Goal: Transaction & Acquisition: Purchase product/service

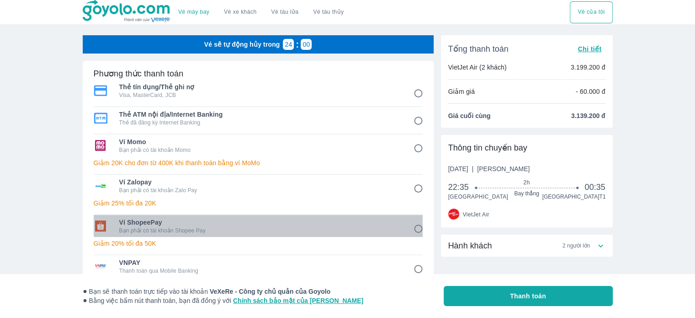
click at [178, 229] on p "Bạn phải có tài khoản Shopee Pay" at bounding box center [260, 230] width 282 height 7
radio input "true"
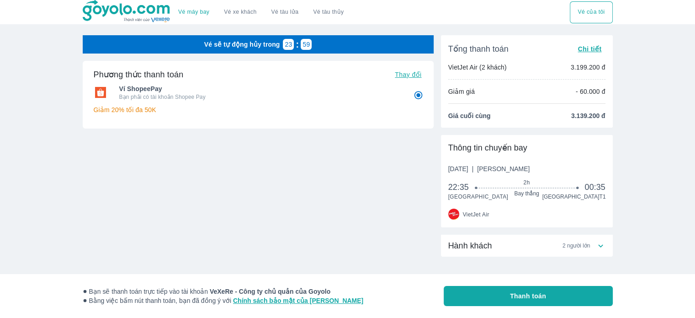
click at [528, 294] on span "Thanh toán" at bounding box center [528, 295] width 36 height 9
radio input "false"
click at [543, 245] on div "Hành khách 2 người lớn" at bounding box center [522, 245] width 148 height 11
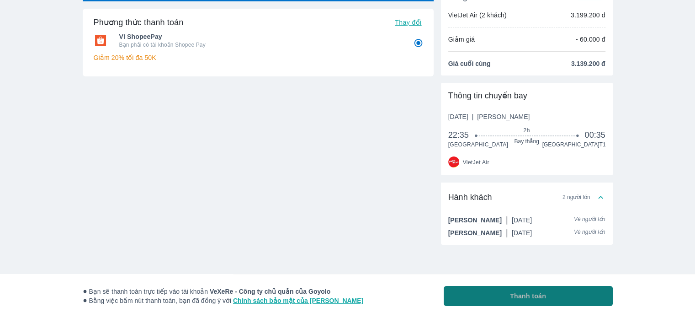
click at [508, 301] on button "Thanh toán" at bounding box center [528, 296] width 169 height 20
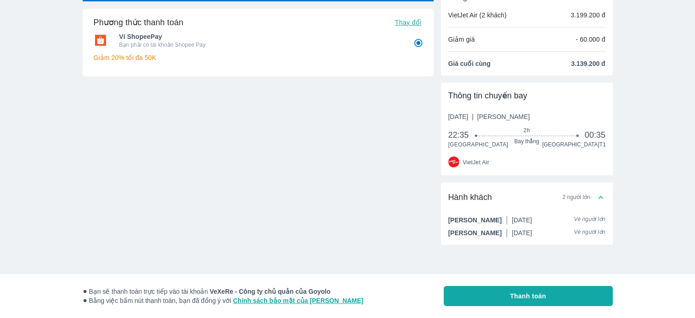
radio input "false"
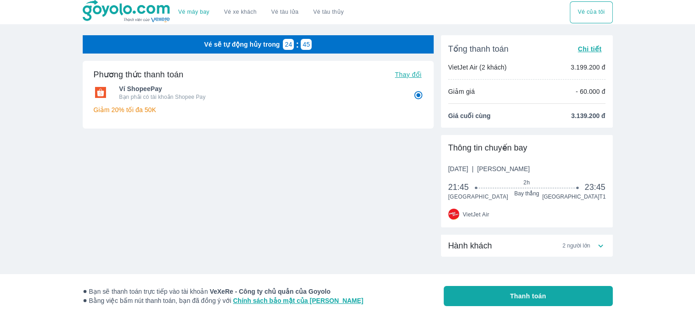
drag, startPoint x: 519, startPoint y: 292, endPoint x: 538, endPoint y: 240, distance: 55.1
click at [538, 240] on div "Tổng thanh toán Chi tiết VietJet Air (2 khách) 3.199.200 đ Giảm giá - 60.000 đ …" at bounding box center [527, 145] width 172 height 221
click at [539, 240] on div "Hành khách 2 người lớn" at bounding box center [522, 245] width 148 height 11
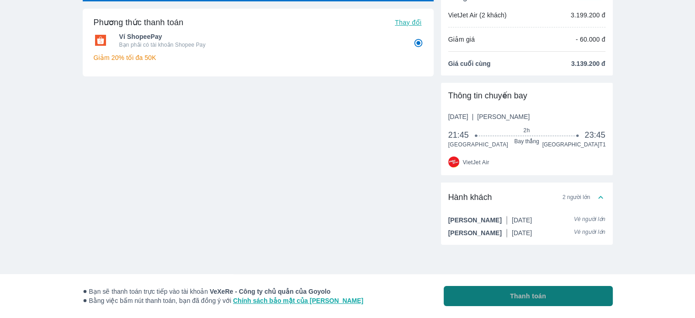
click at [526, 298] on span "Thanh toán" at bounding box center [528, 295] width 36 height 9
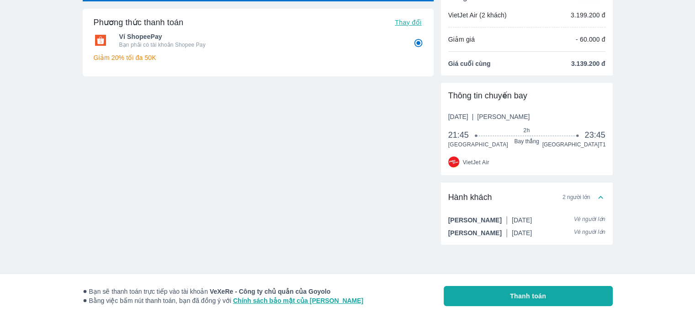
radio input "false"
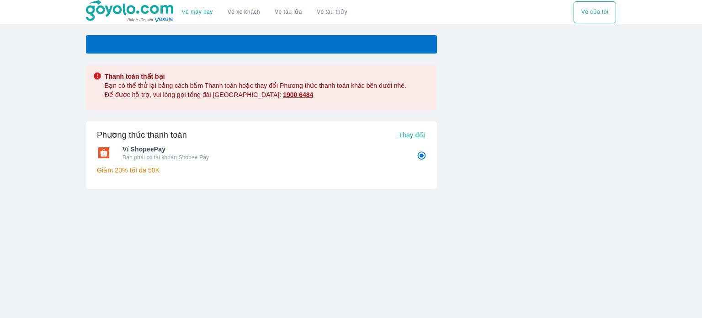
radio input "false"
